Goal: Task Accomplishment & Management: Use online tool/utility

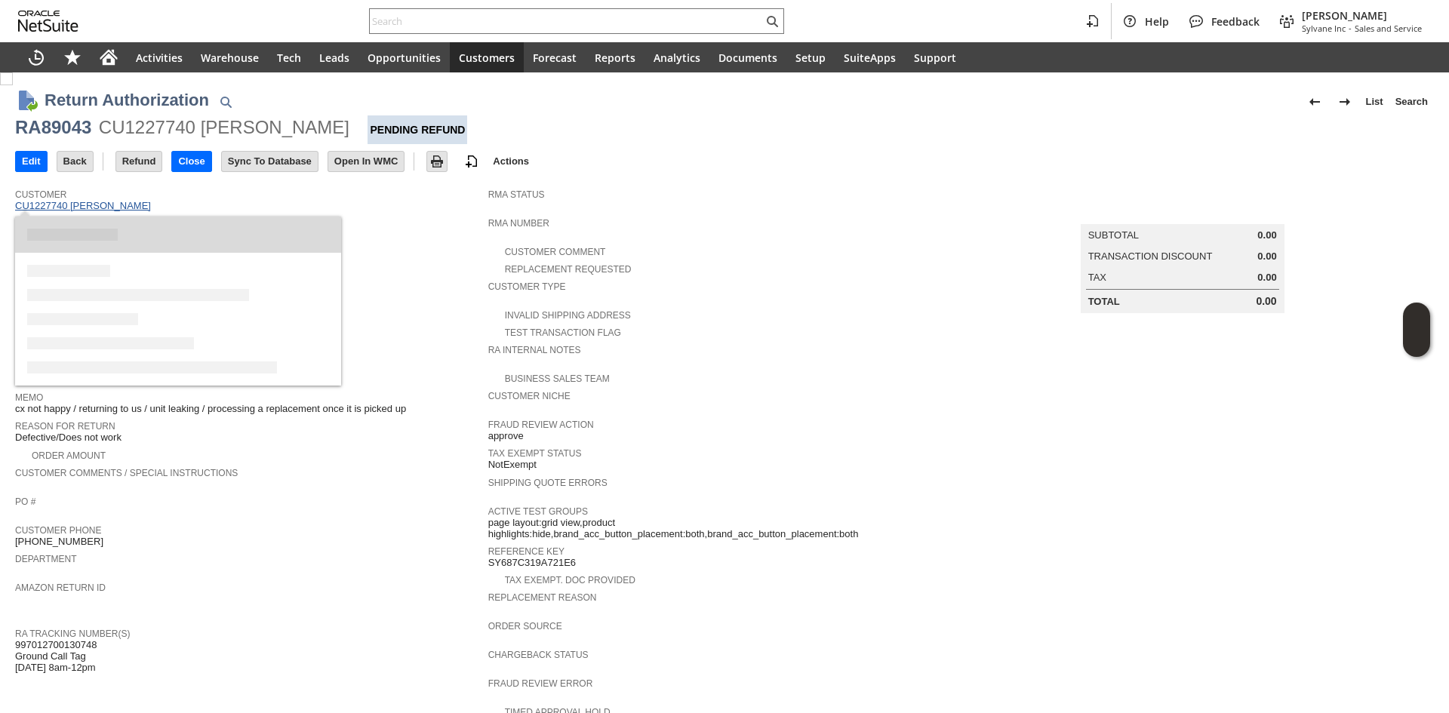
click at [119, 208] on link "CU1227740 [PERSON_NAME]" at bounding box center [85, 205] width 140 height 11
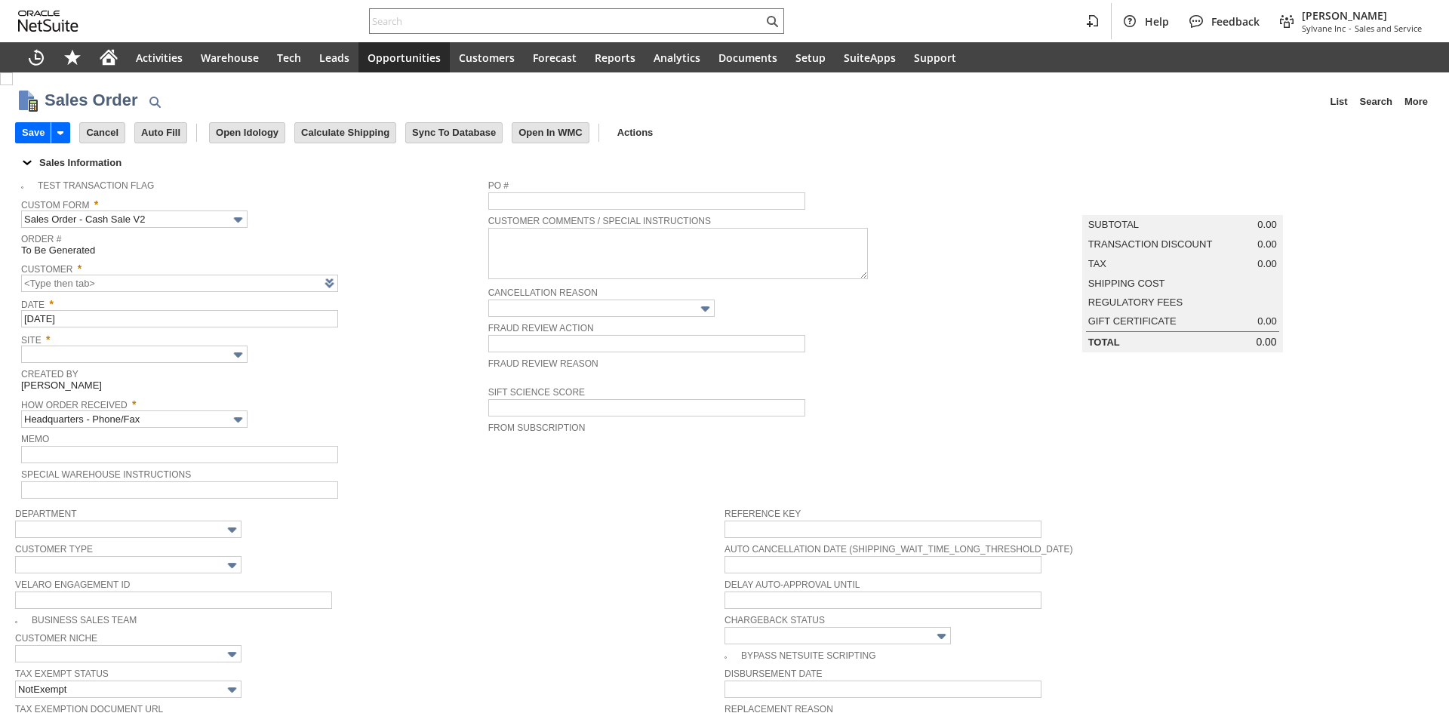
type input "Intelligent Recommendations ⁰"
click at [430, 331] on span "Site *" at bounding box center [250, 337] width 459 height 17
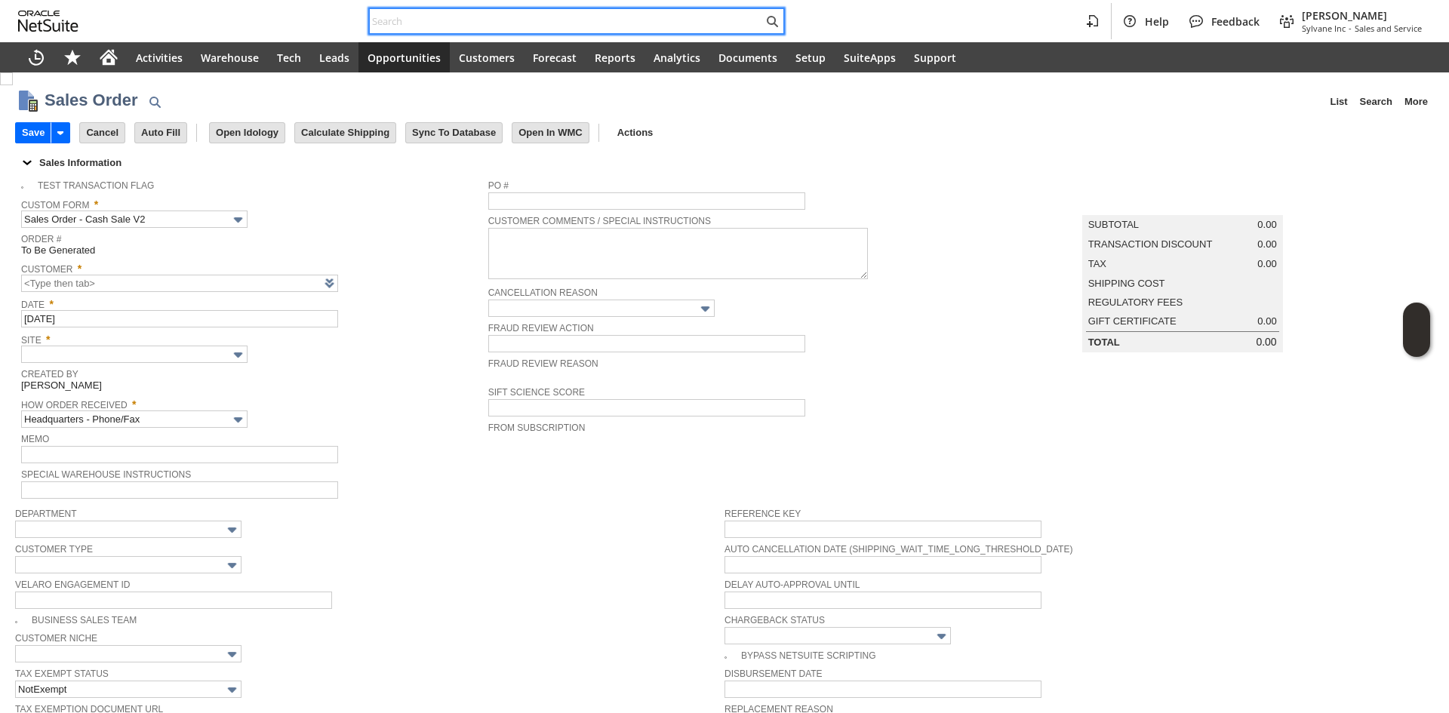
paste input "SY6898FB022F517"
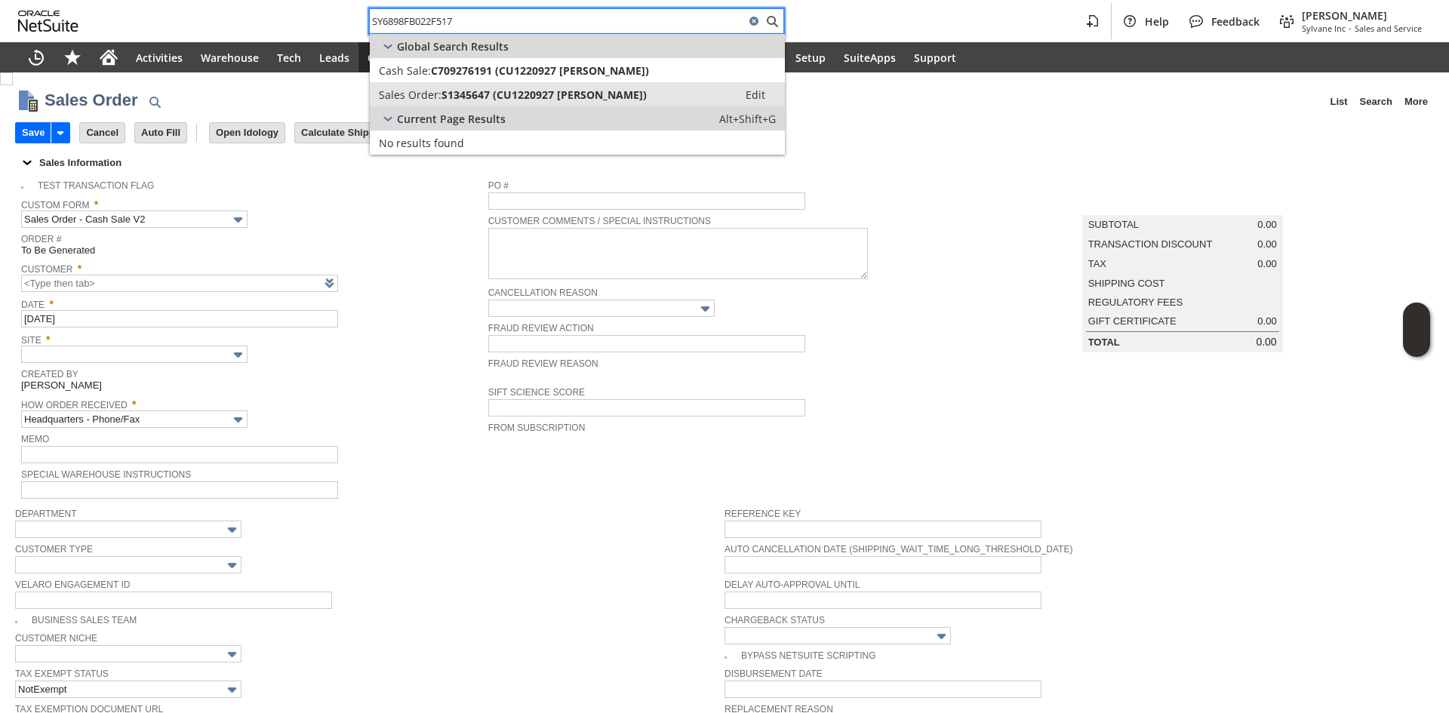
type input "SY6898FB022F517"
click at [631, 93] on span "S1345647 (CU1220927 Bryan Dohmen)" at bounding box center [543, 95] width 205 height 14
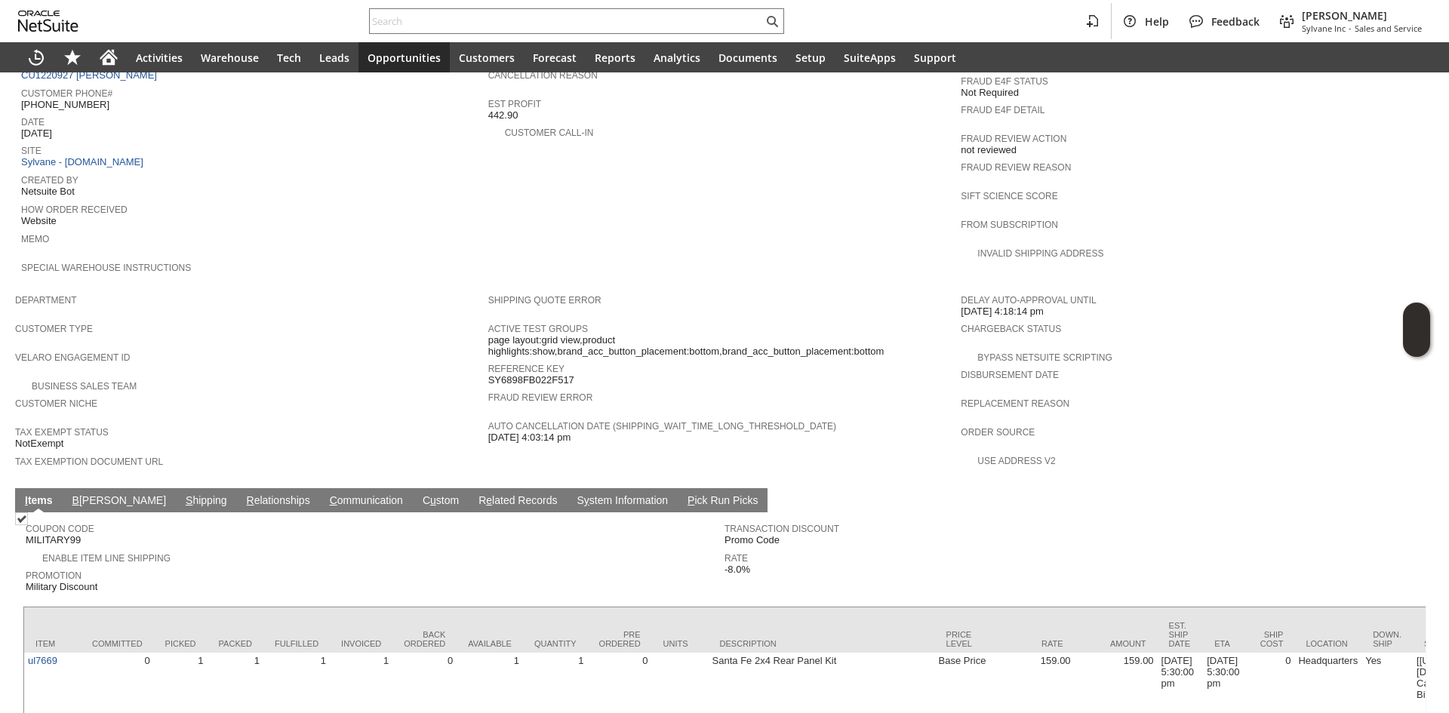
scroll to position [733, 0]
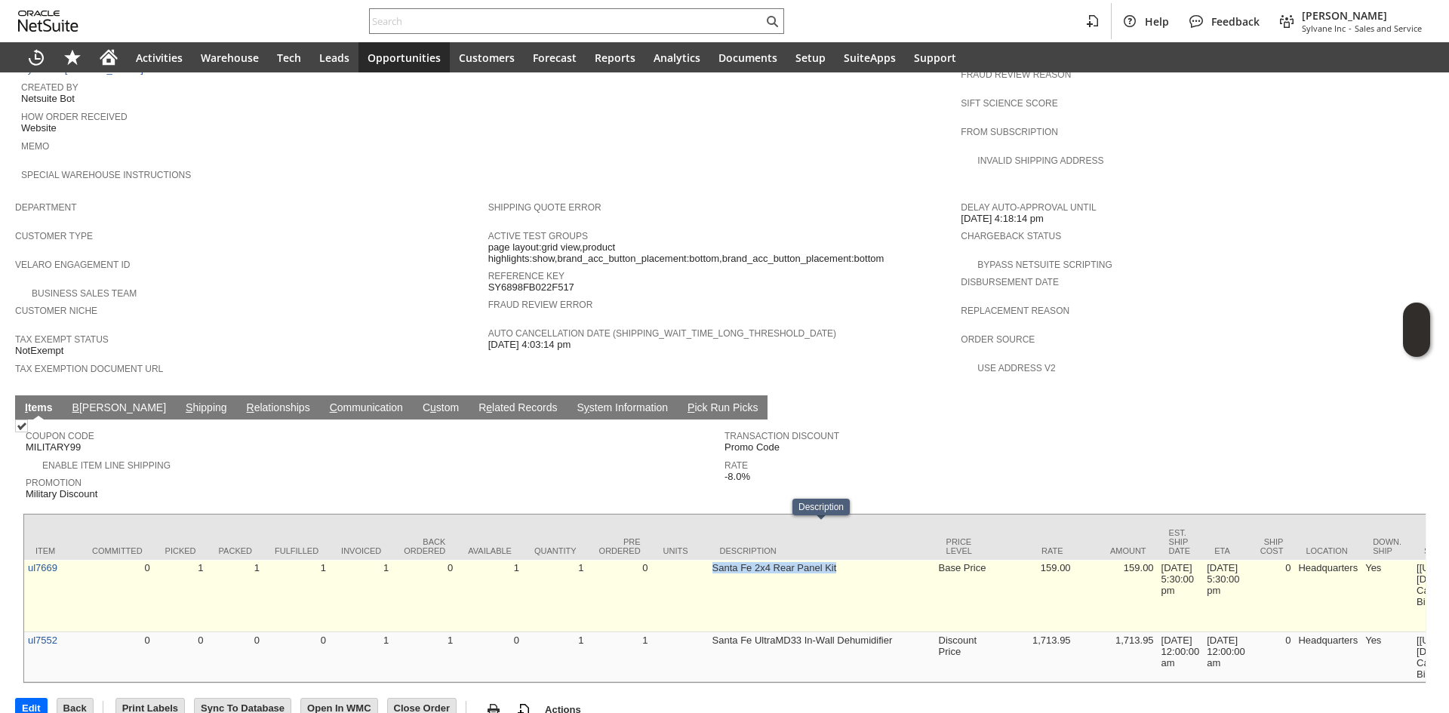
drag, startPoint x: 706, startPoint y: 546, endPoint x: 839, endPoint y: 552, distance: 132.9
drag, startPoint x: 787, startPoint y: 520, endPoint x: 849, endPoint y: 537, distance: 64.3
click at [849, 560] on td "Santa Fe 2x4 Rear Panel Kit" at bounding box center [821, 596] width 226 height 72
copy td "Santa Fe 2x4 Rear Panel Kit"
